Goal: Information Seeking & Learning: Learn about a topic

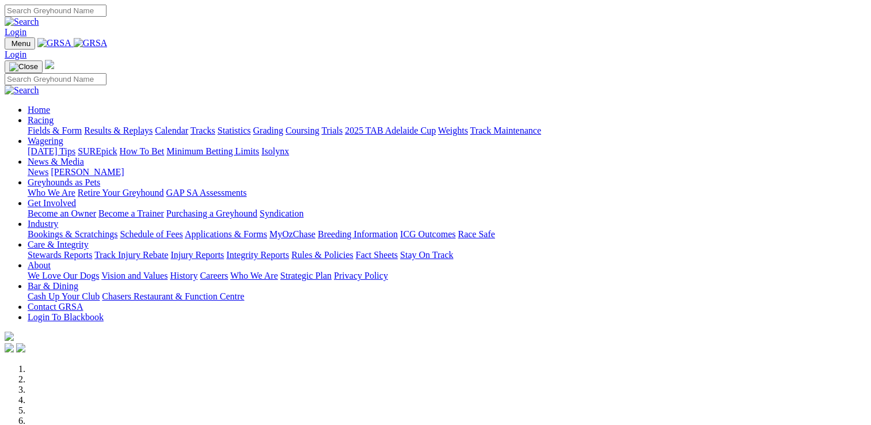
scroll to position [345, 0]
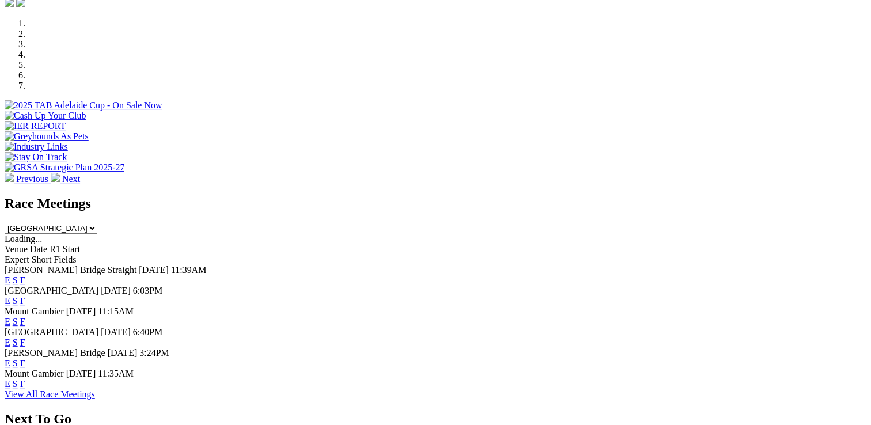
click at [25, 358] on link "F" at bounding box center [22, 363] width 5 height 10
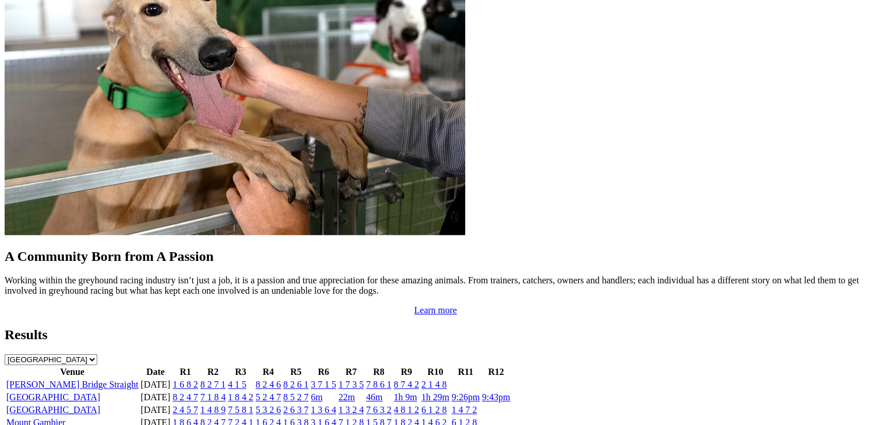
scroll to position [979, 0]
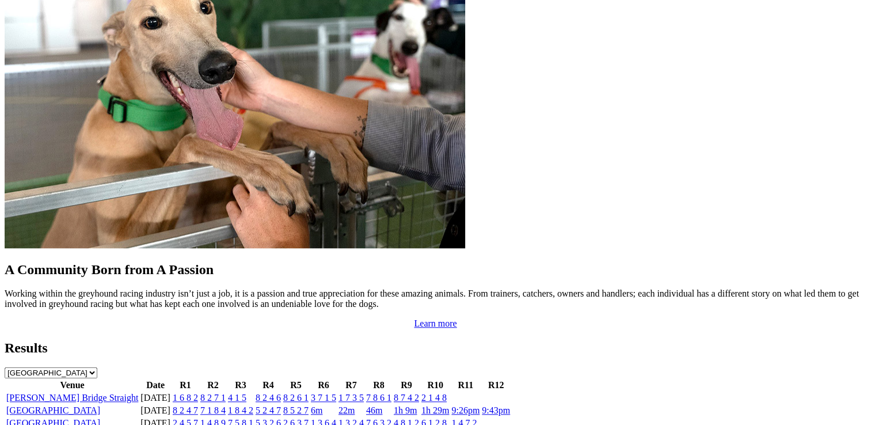
click at [281, 405] on link "5 2 4 7" at bounding box center [268, 410] width 25 height 10
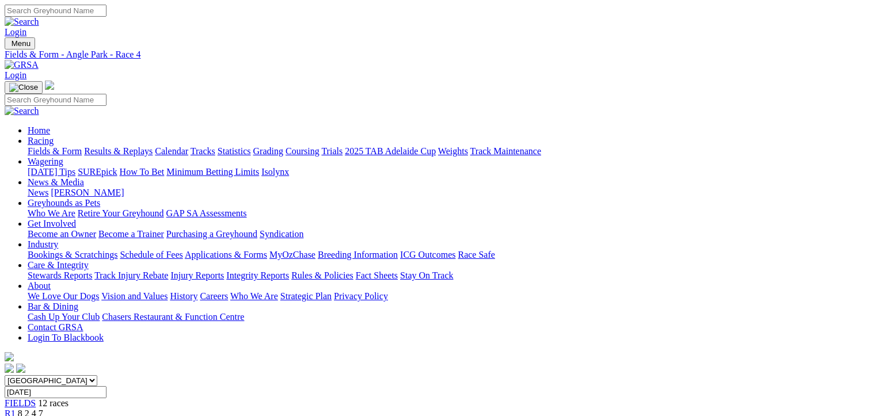
scroll to position [115, 0]
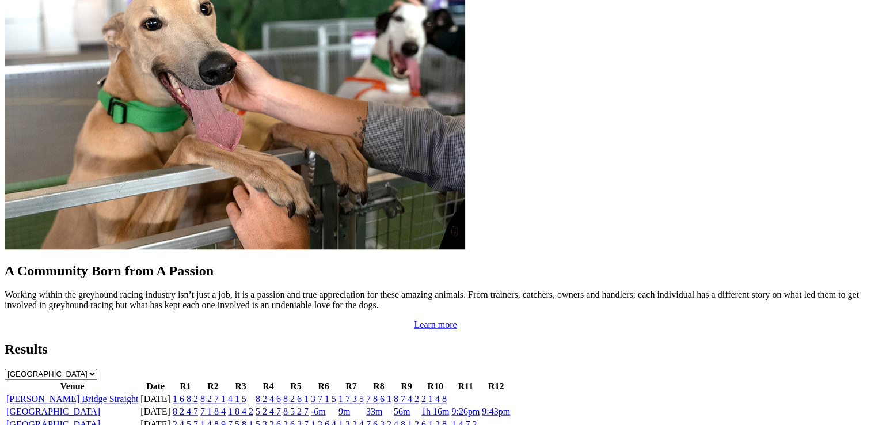
scroll to position [921, 0]
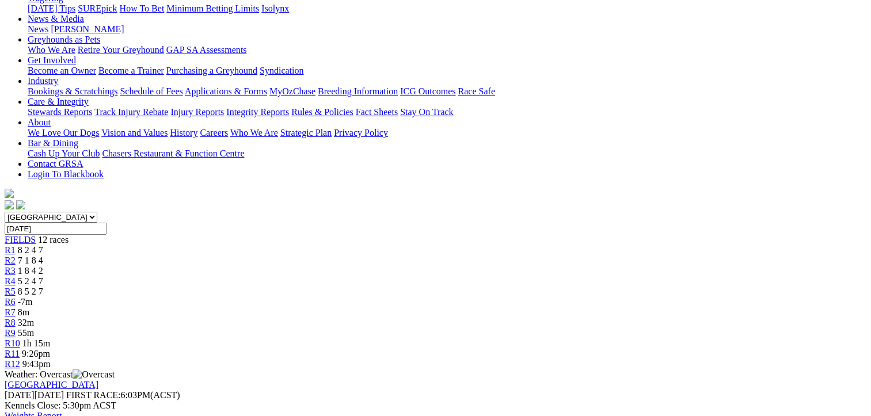
scroll to position [173, 0]
